Goal: Task Accomplishment & Management: Complete application form

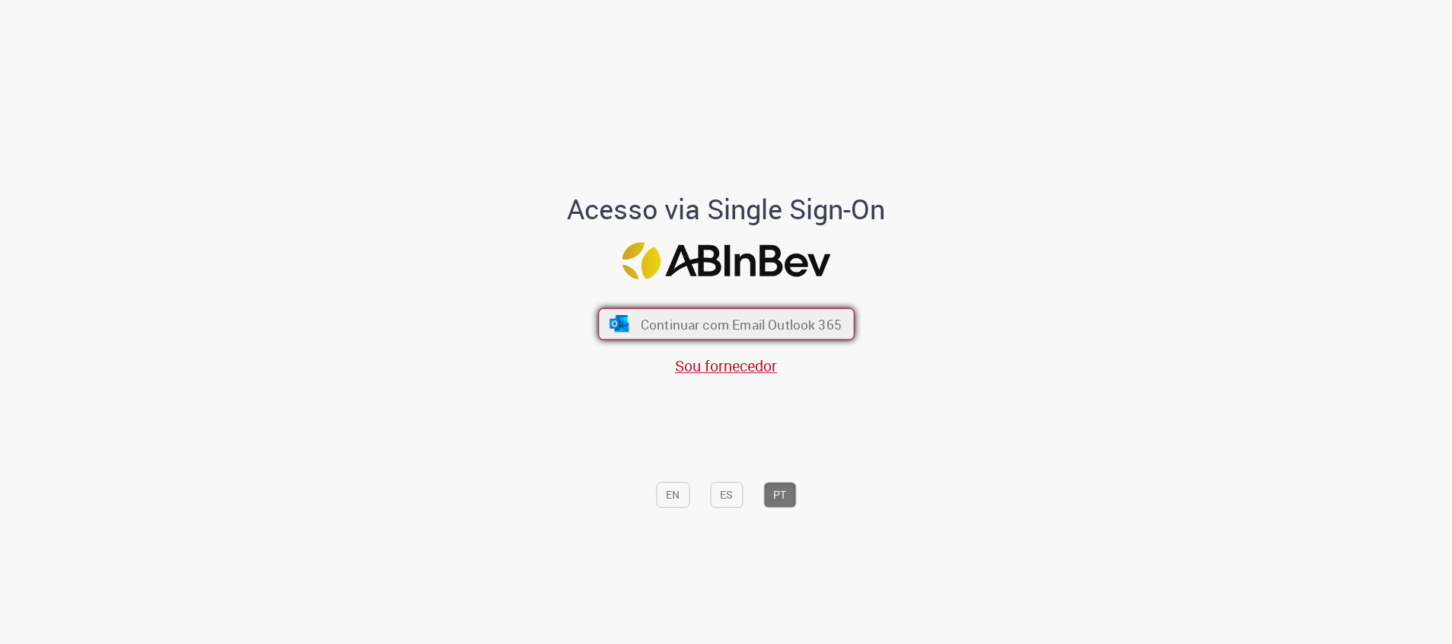
click at [801, 333] on span "Continuar com Email Outlook 365" at bounding box center [740, 324] width 201 height 18
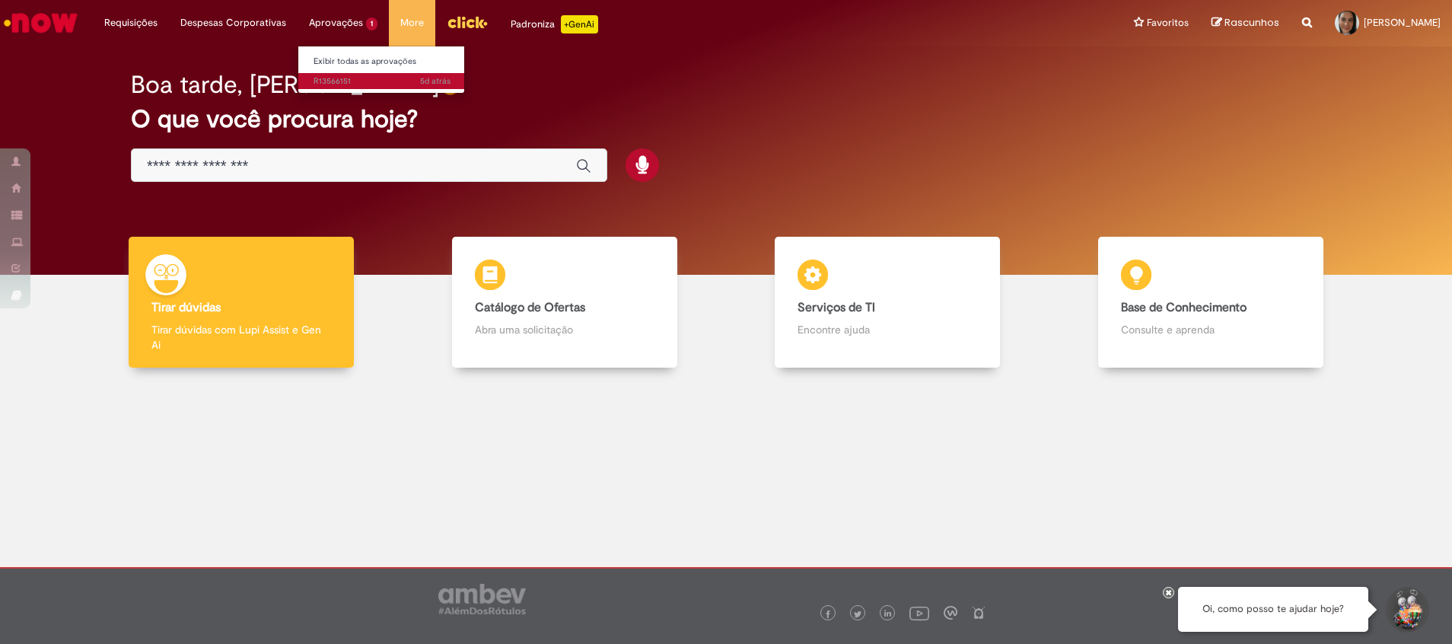
click at [385, 83] on span "5d atrás 5 dias atrás R13566151" at bounding box center [382, 81] width 137 height 12
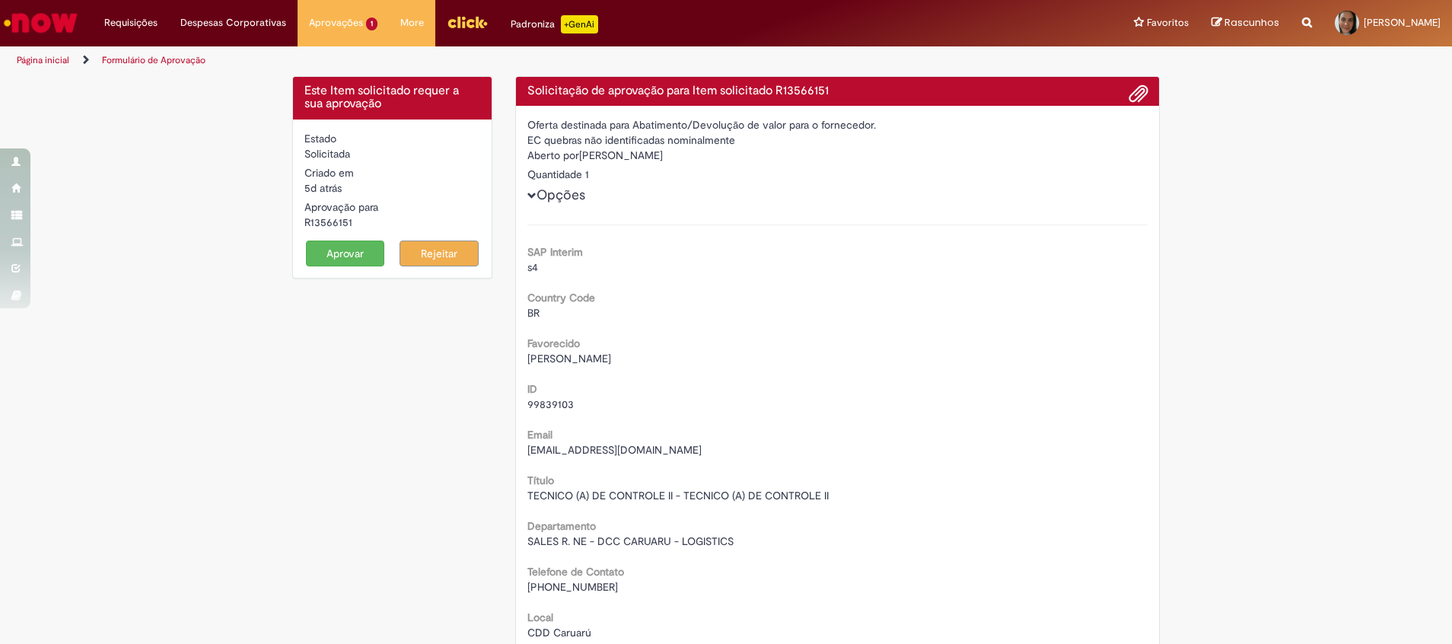
click at [333, 253] on button "Aprovar" at bounding box center [345, 253] width 79 height 26
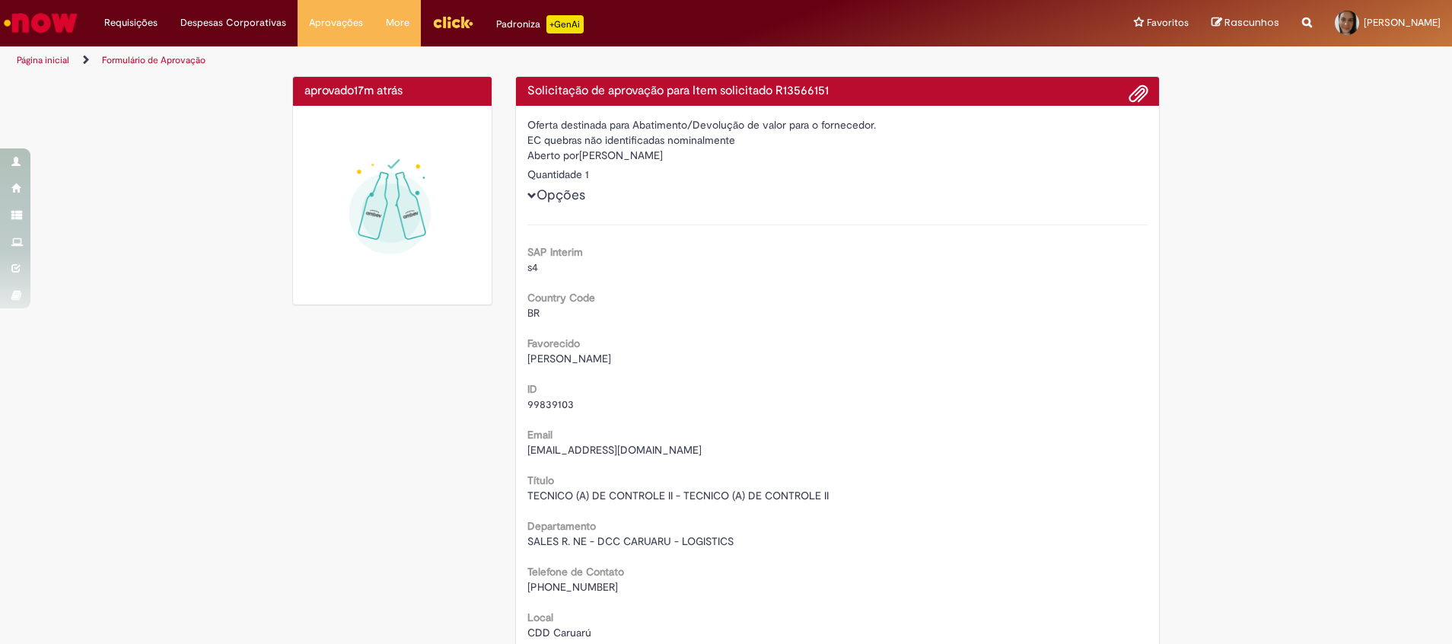
drag, startPoint x: 309, startPoint y: 393, endPoint x: 408, endPoint y: 300, distance: 135.7
